Goal: Task Accomplishment & Management: Manage account settings

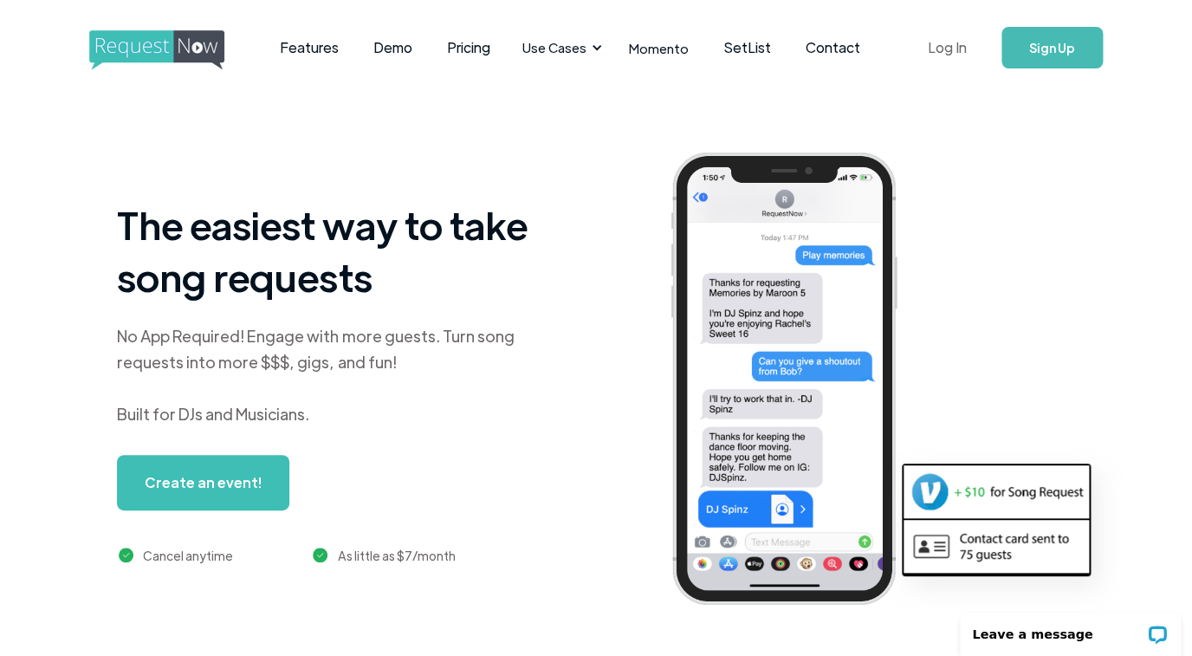
click at [955, 50] on link "Log In" at bounding box center [948, 47] width 74 height 61
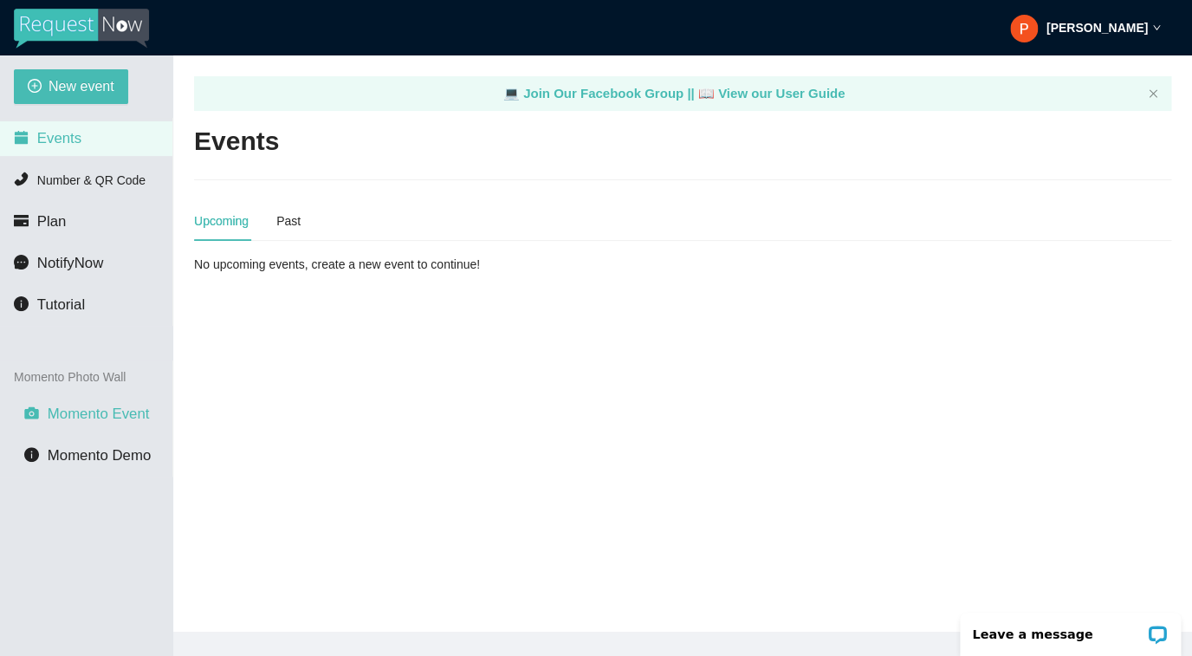
click at [104, 415] on span "Momento Event" at bounding box center [99, 413] width 102 height 16
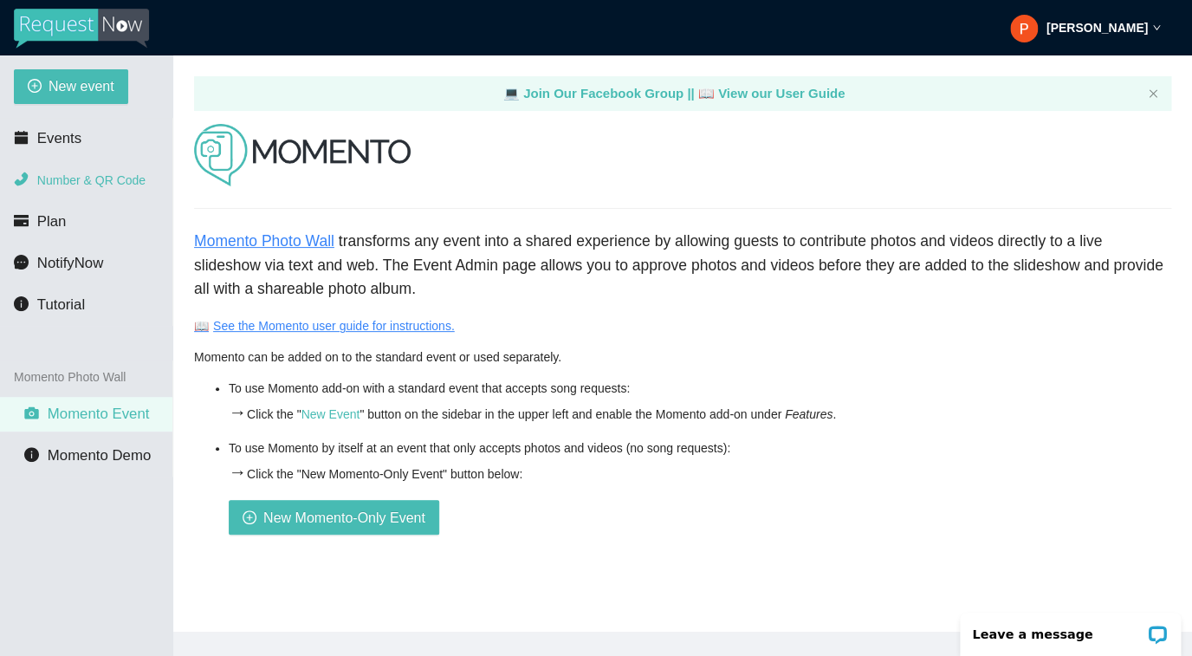
click at [84, 189] on li "Number & QR Code" at bounding box center [86, 180] width 172 height 35
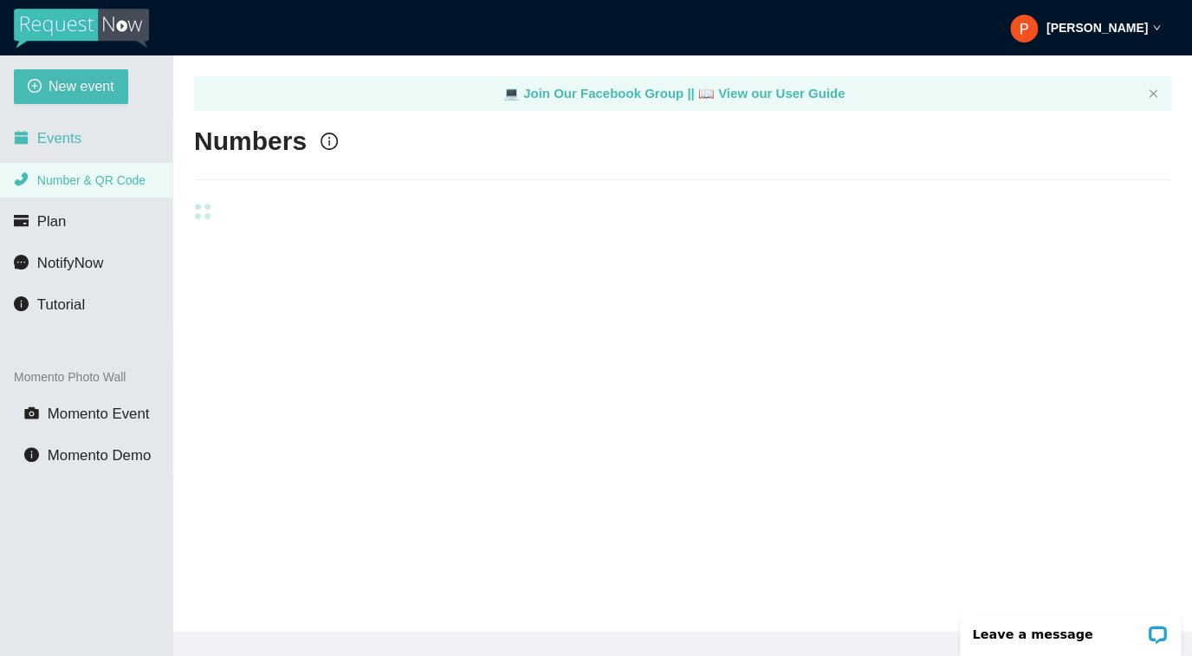
click at [76, 141] on span "Events" at bounding box center [59, 138] width 44 height 16
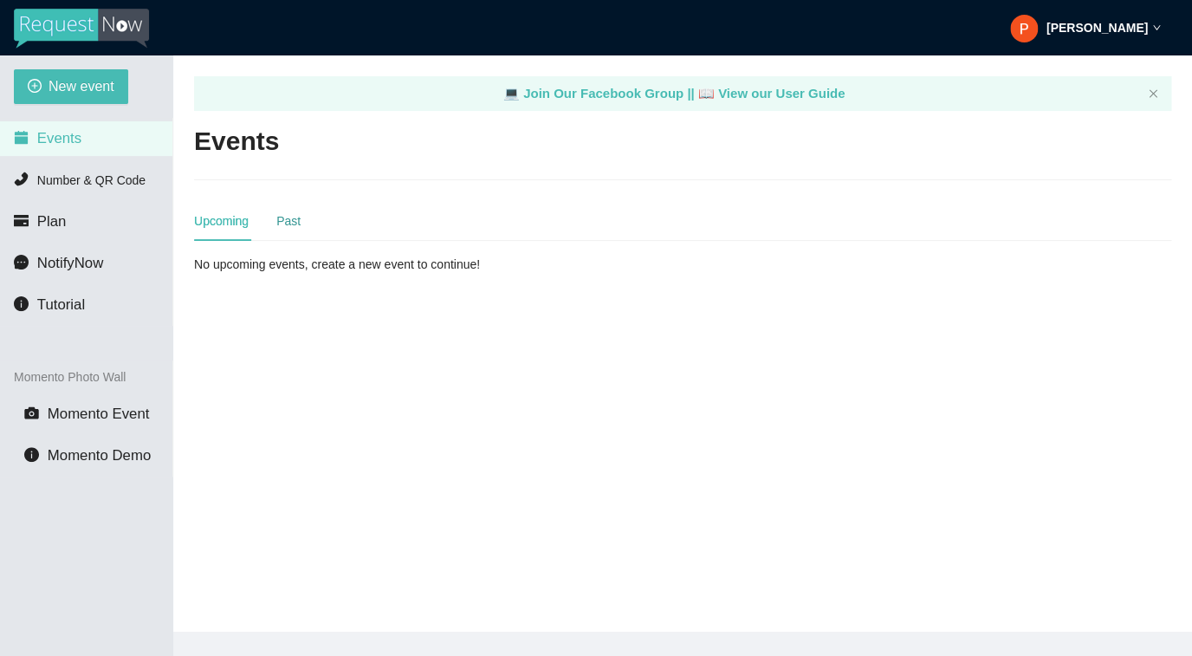
click at [297, 219] on div "Past" at bounding box center [288, 220] width 24 height 19
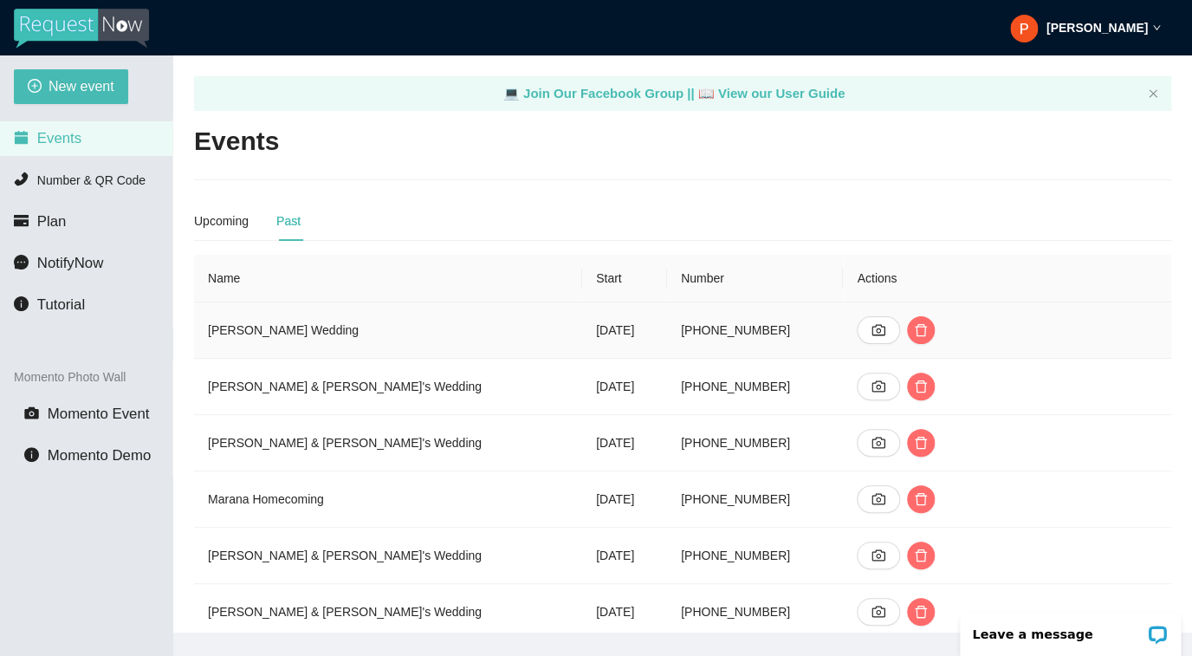
click at [324, 330] on td "Bethard's Wedding" at bounding box center [388, 330] width 388 height 56
click at [872, 326] on icon "camera" at bounding box center [879, 330] width 14 height 14
